Goal: Download file/media

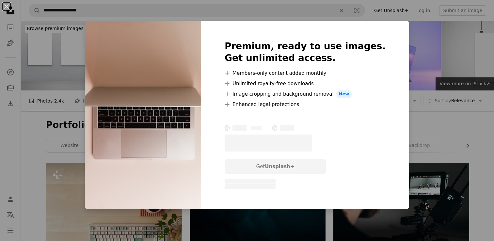
scroll to position [1044, 0]
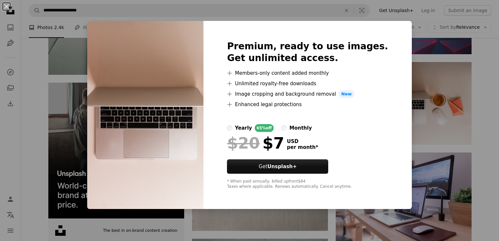
click at [92, 62] on div "An X shape Premium, ready to use images. Get unlimited access. A plus sign Memb…" at bounding box center [249, 120] width 499 height 241
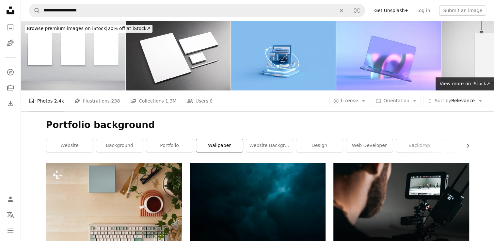
click at [217, 145] on link "wallpaper" at bounding box center [219, 145] width 47 height 13
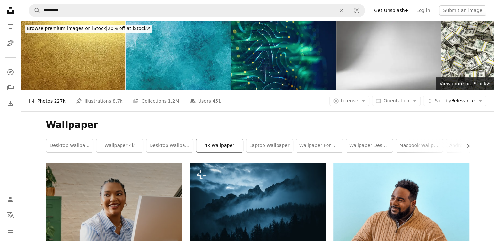
click at [217, 145] on link "4k wallpaper" at bounding box center [219, 145] width 47 height 13
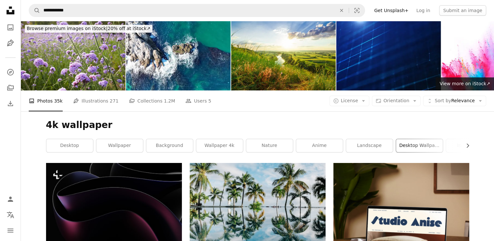
click at [415, 146] on link "desktop wallpaper" at bounding box center [419, 145] width 47 height 13
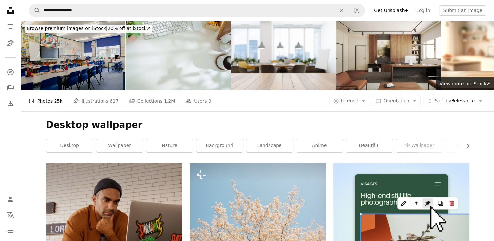
click at [77, 60] on img at bounding box center [73, 56] width 105 height 70
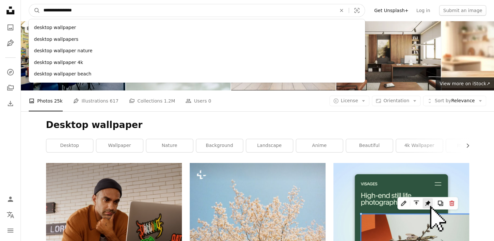
drag, startPoint x: 86, startPoint y: 12, endPoint x: 40, endPoint y: 18, distance: 46.8
click at [40, 18] on nav "**********" at bounding box center [257, 10] width 473 height 21
